Goal: Find specific page/section: Find specific page/section

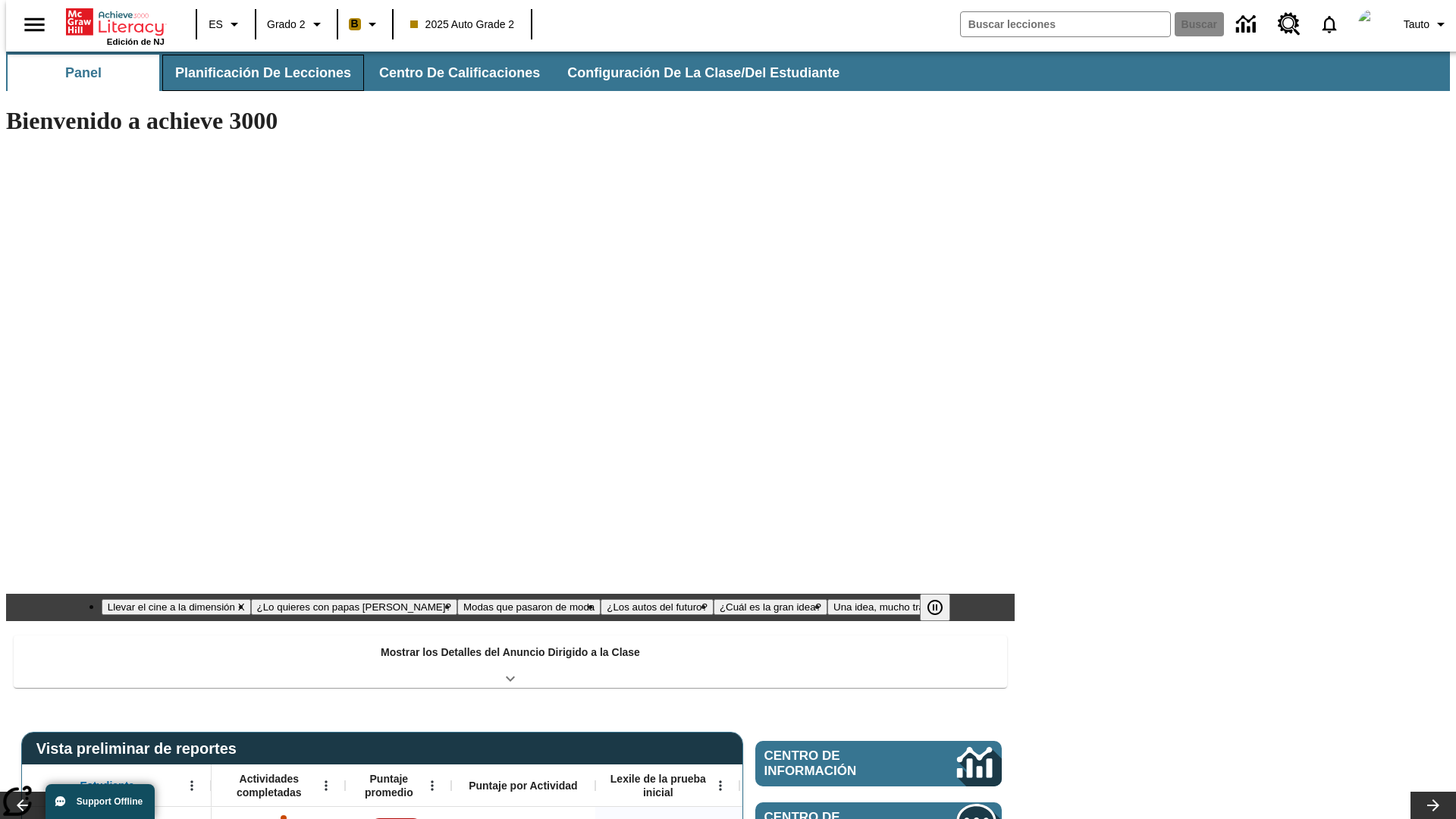
click at [254, 73] on button "Planificación de lecciones" at bounding box center [264, 73] width 202 height 37
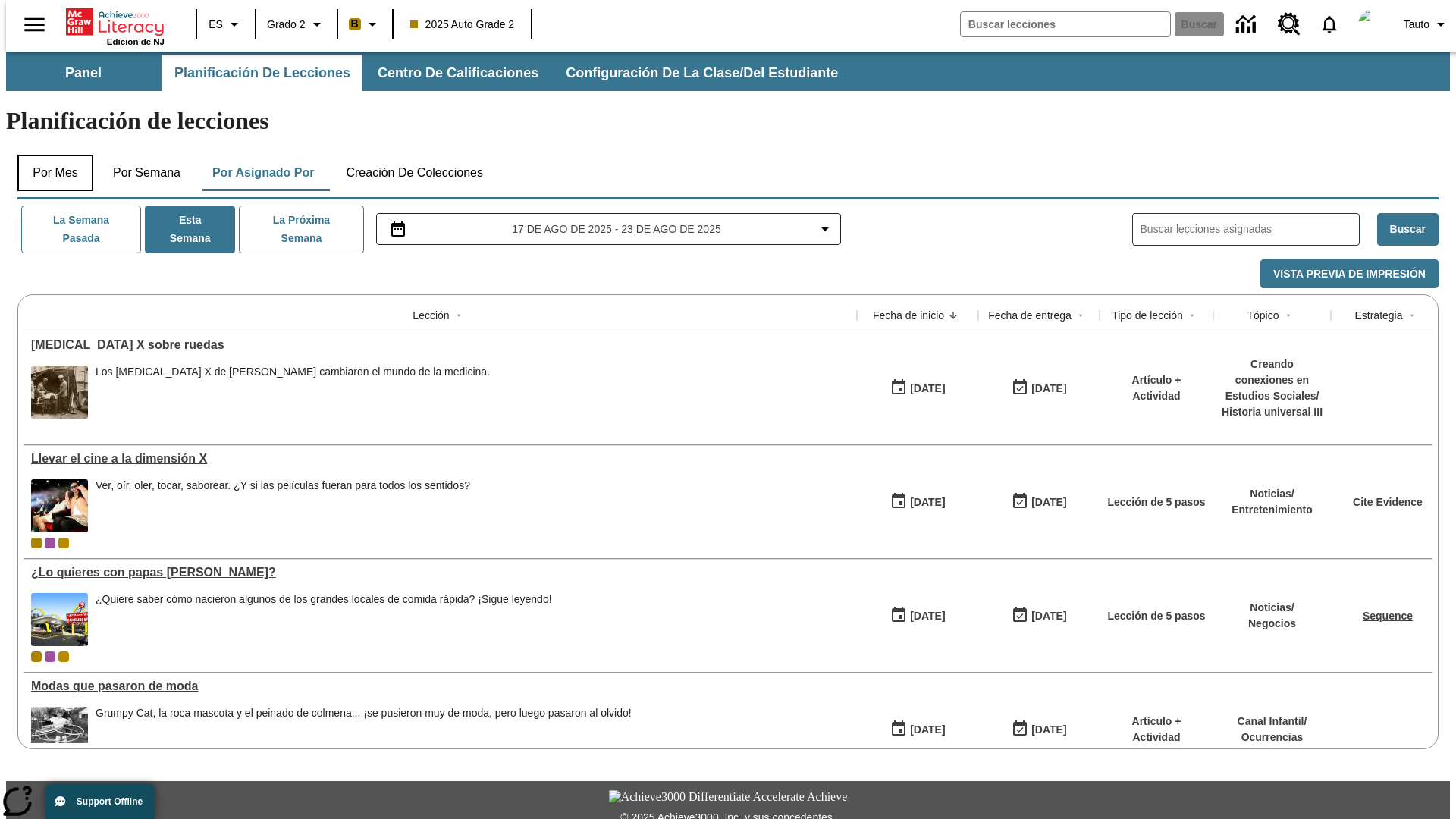
click at [50, 155] on button "Por mes" at bounding box center [55, 173] width 76 height 37
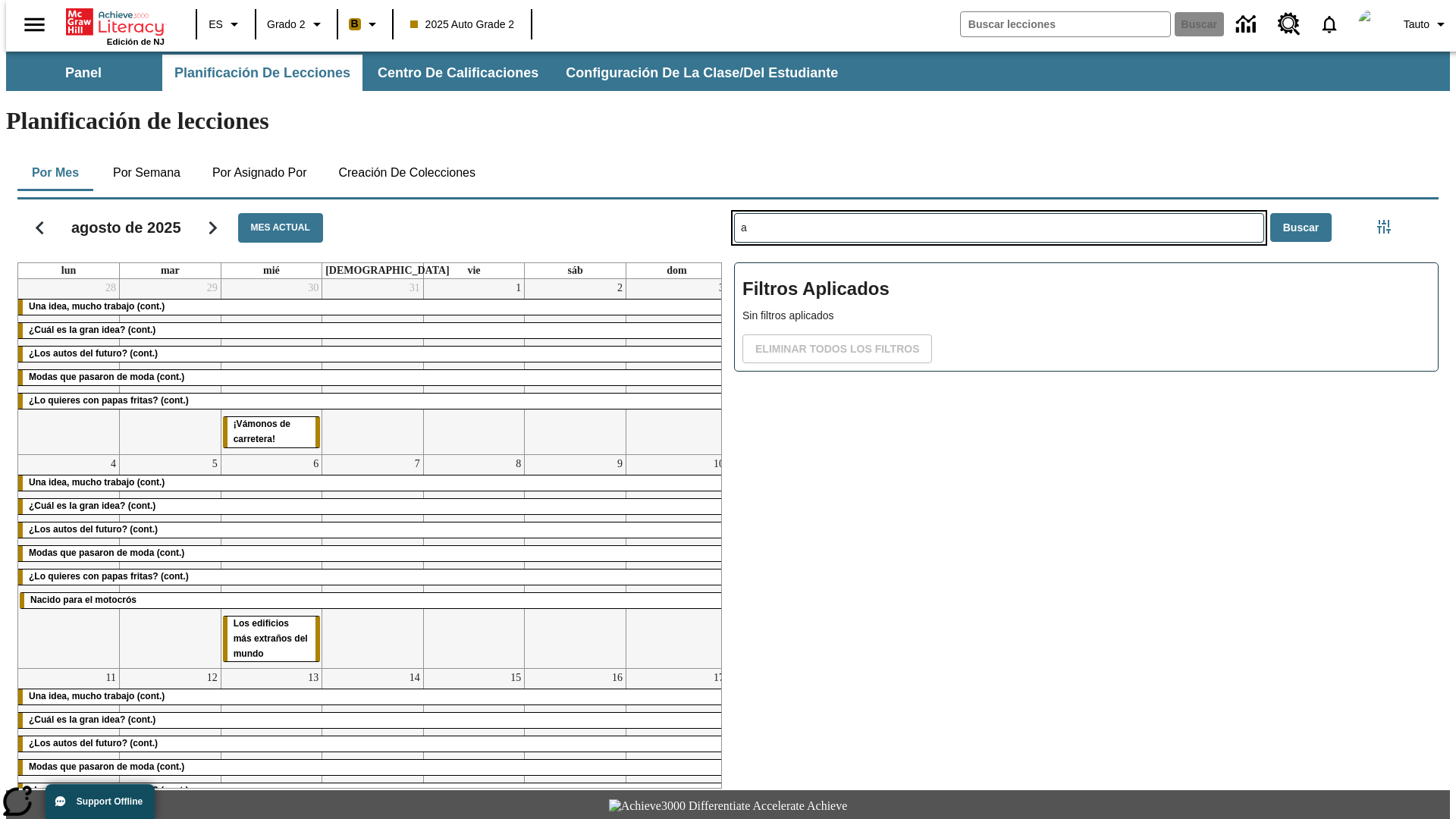
type input "a"
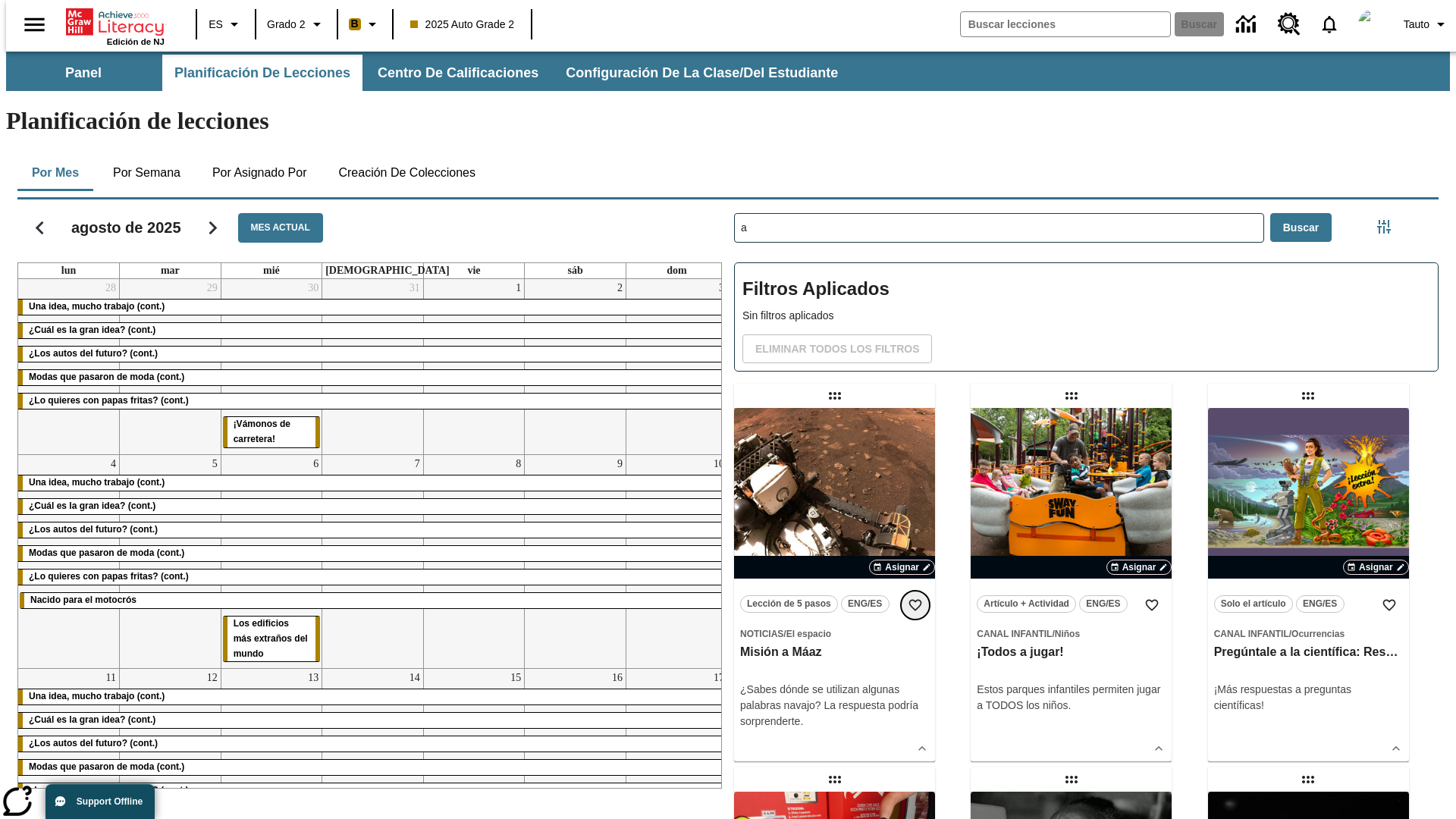
click at [915, 597] on icon "Añadir a mis Favoritas" at bounding box center [915, 605] width 15 height 15
click at [110, 21] on icon "Portada" at bounding box center [116, 21] width 101 height 30
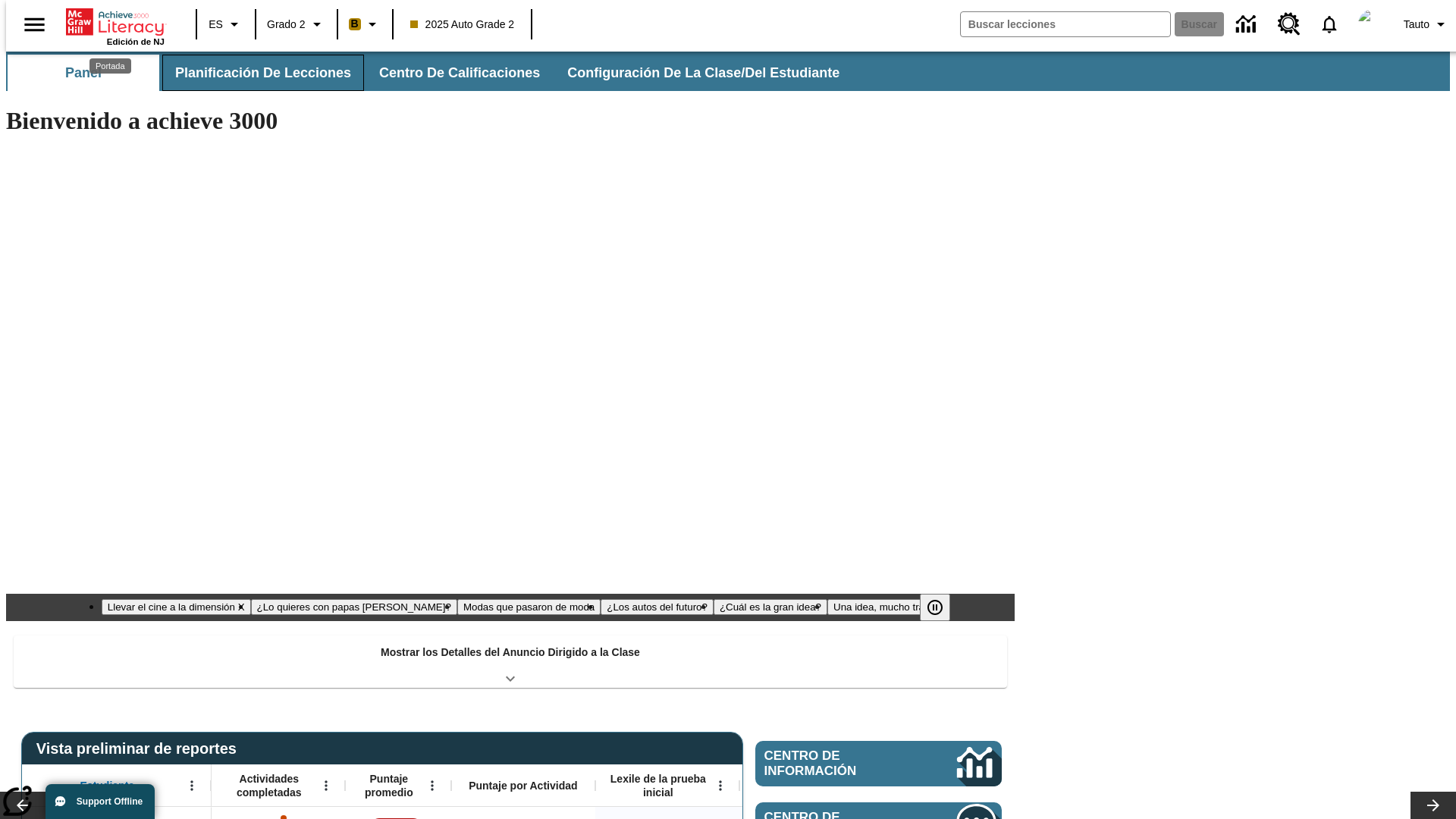
click at [254, 73] on button "Planificación de lecciones" at bounding box center [264, 73] width 202 height 37
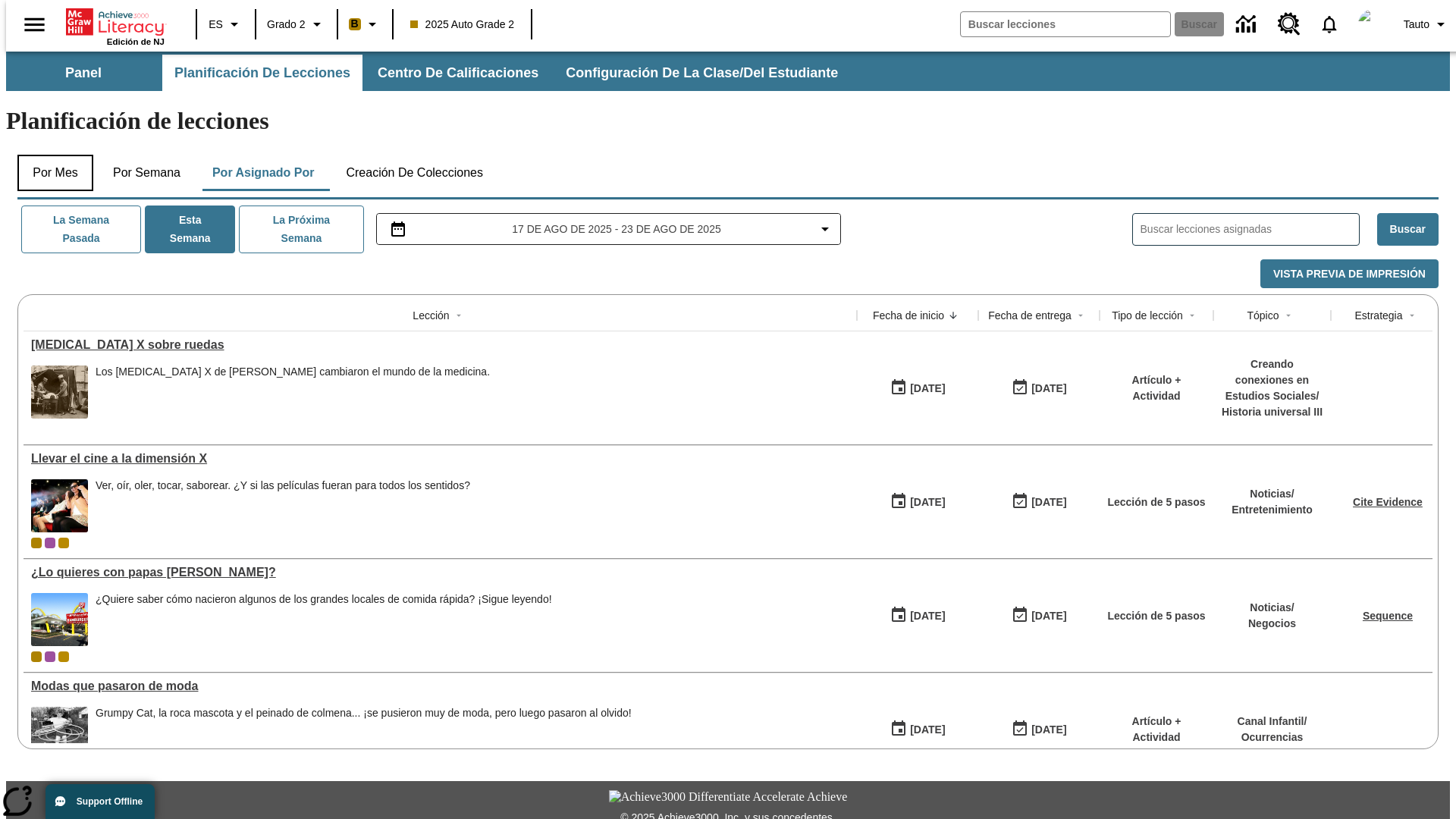
click at [50, 155] on button "Por mes" at bounding box center [55, 173] width 76 height 37
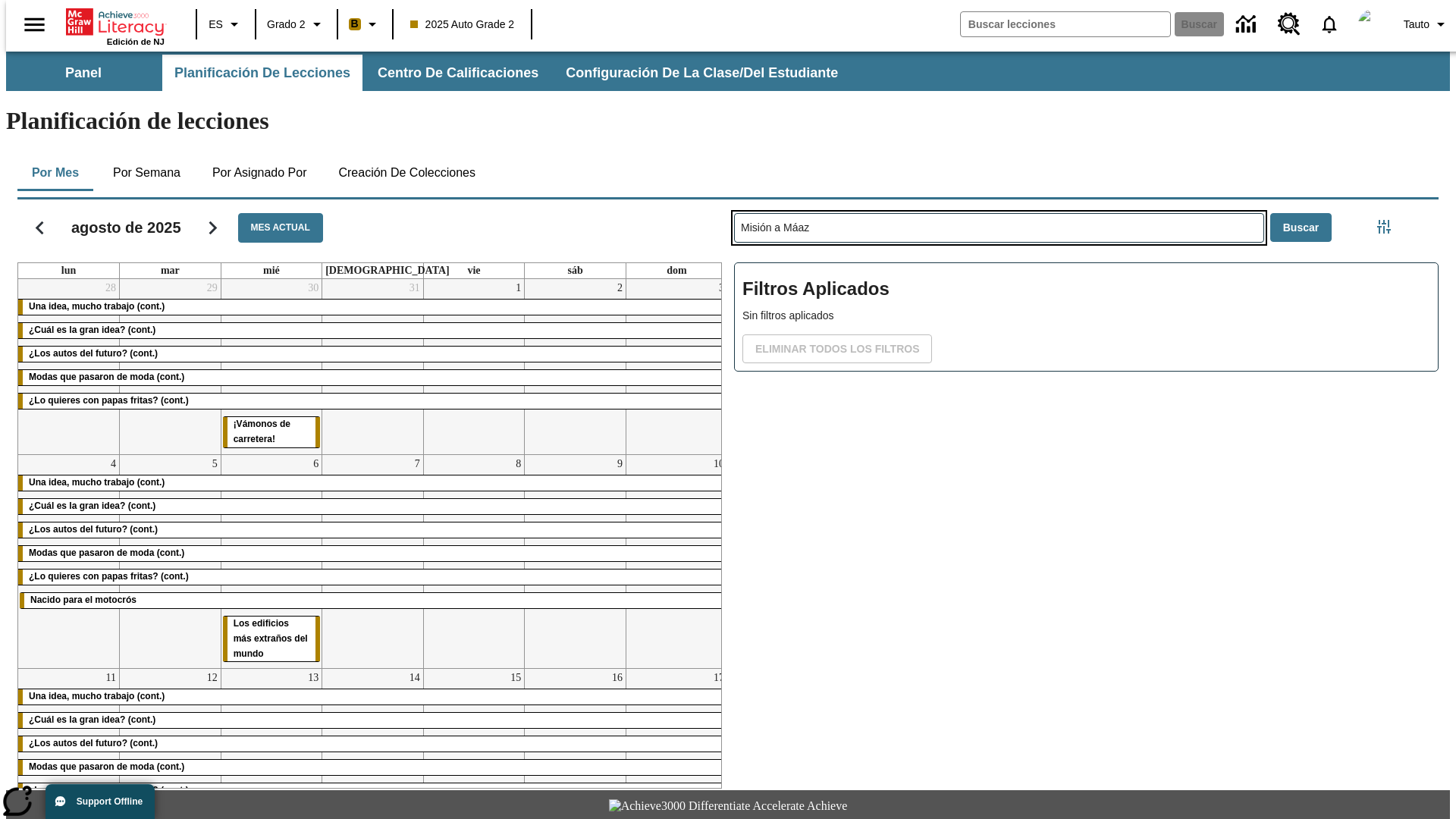
type input "Misión a Máaz"
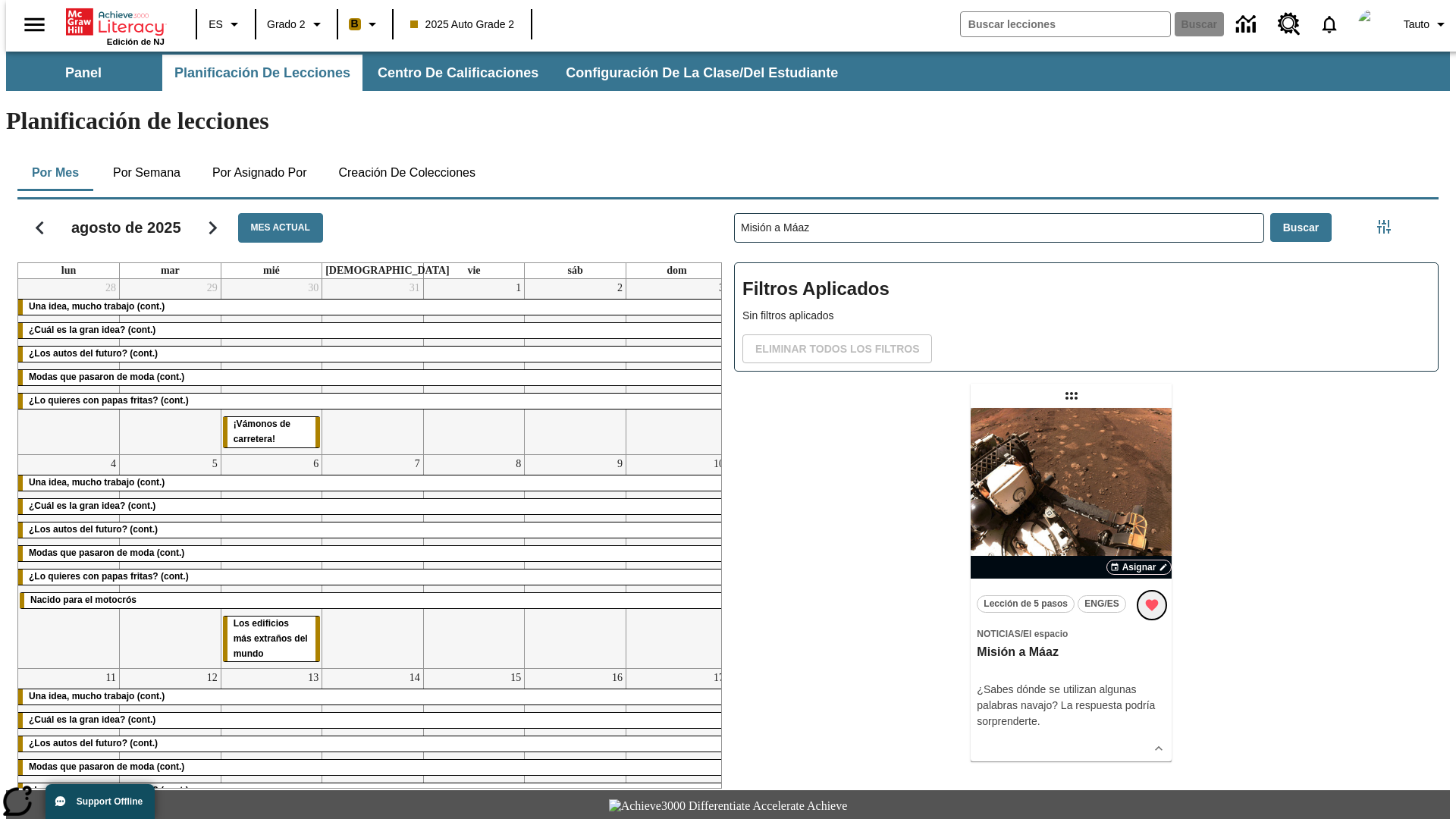
click at [1154, 600] on icon "Remover de Favoritas" at bounding box center [1151, 605] width 13 height 11
